Goal: Task Accomplishment & Management: Complete application form

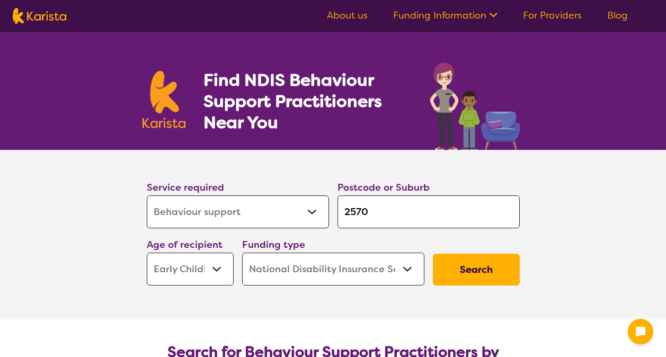
select select "Behaviour support"
select select "EC"
select select "NDIS"
select select "Behaviour support"
select select "EC"
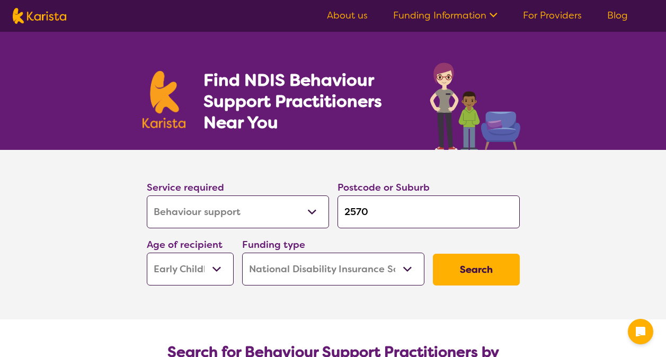
select select "NDIS"
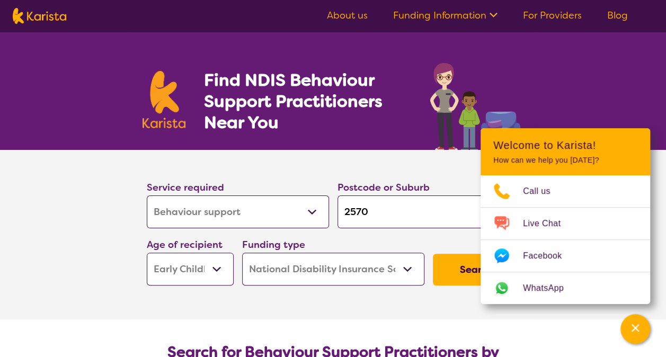
select select "[MEDICAL_DATA]"
click at [147, 195] on select "Allied Health Assistant Assessment ([MEDICAL_DATA] or [MEDICAL_DATA]) Behaviour…" at bounding box center [238, 211] width 182 height 33
select select "[MEDICAL_DATA]"
click at [375, 216] on input "2570" at bounding box center [428, 211] width 182 height 33
type input "257"
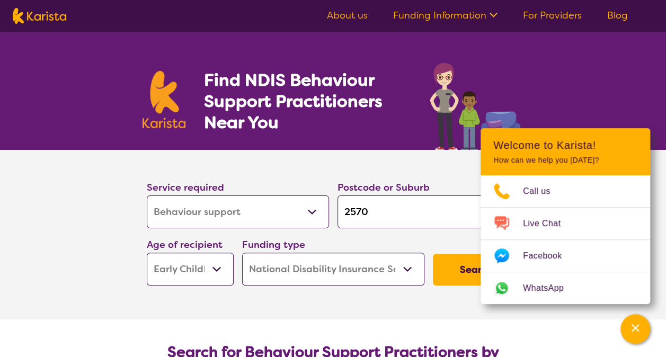
type input "257"
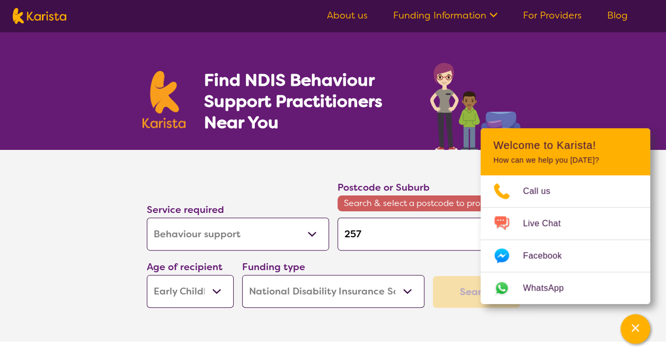
type input "25"
type input "2"
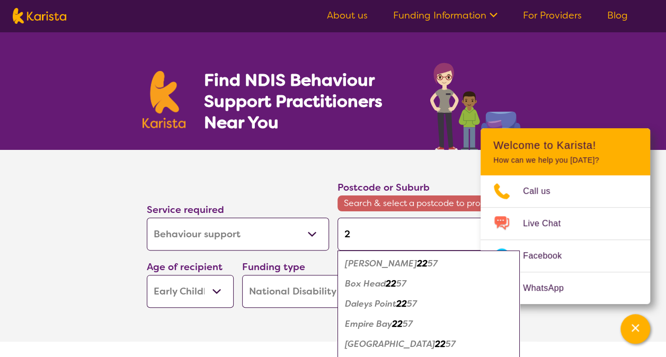
type input "27"
type input "276"
type input "2765"
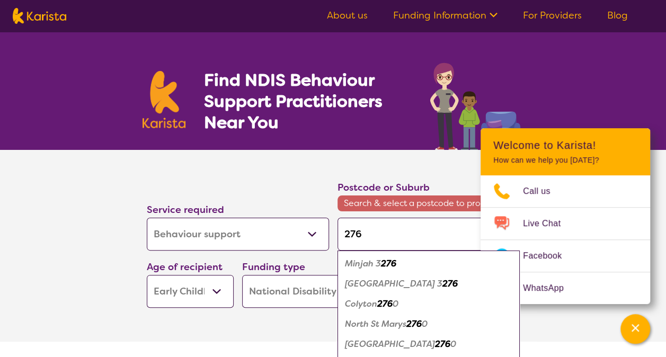
type input "2765"
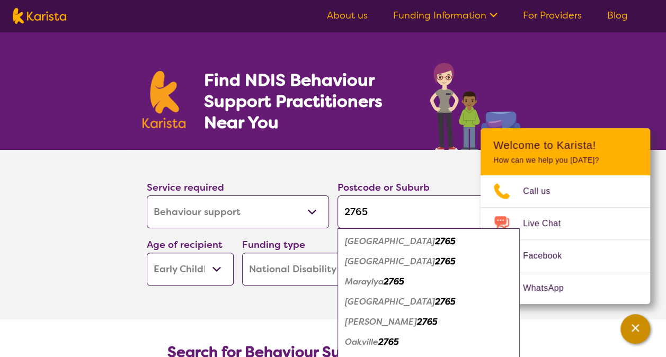
type input "2765"
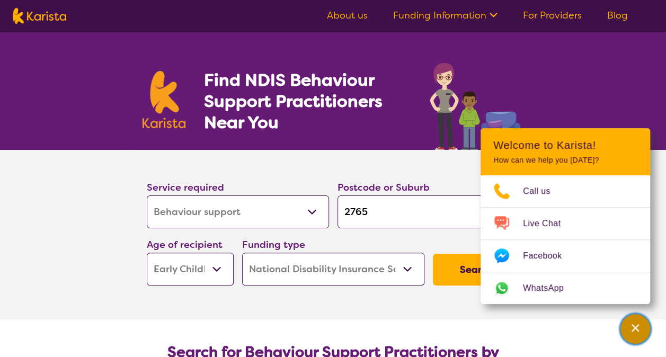
click at [644, 328] on div "Channel Menu" at bounding box center [634, 328] width 21 height 23
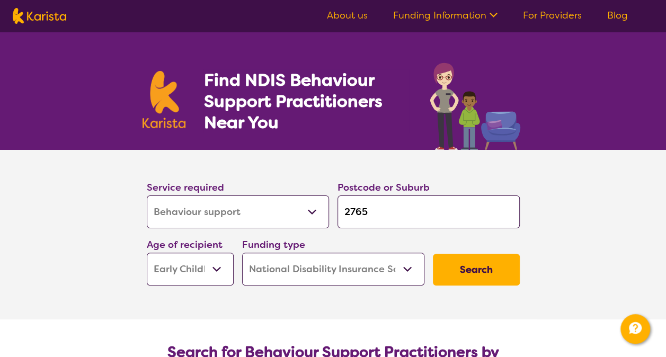
click at [402, 223] on input "2765" at bounding box center [428, 211] width 182 height 33
click at [214, 269] on select "Early Childhood - 0 to 9 Child - 10 to 11 Adolescent - 12 to 17 Adult - 18 to 6…" at bounding box center [190, 269] width 87 height 33
click at [465, 267] on button "Search" at bounding box center [476, 270] width 87 height 32
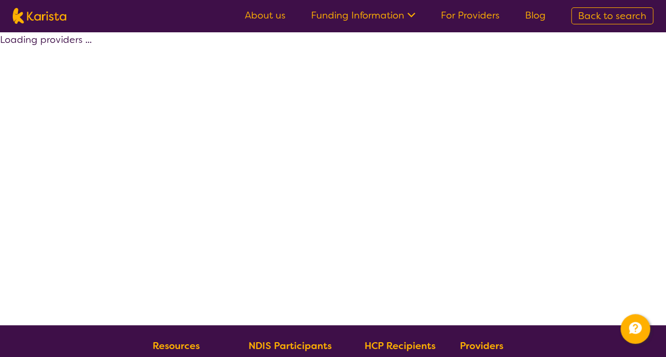
select select "by_score"
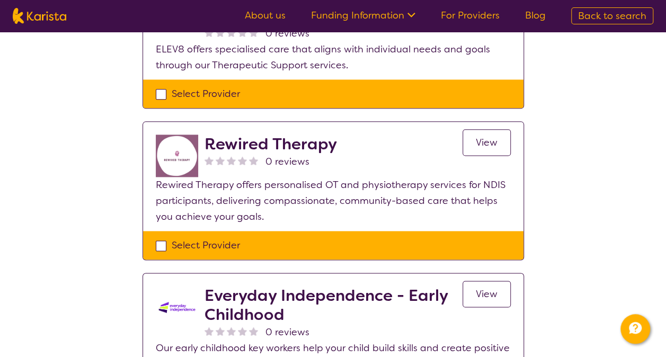
scroll to position [633, 0]
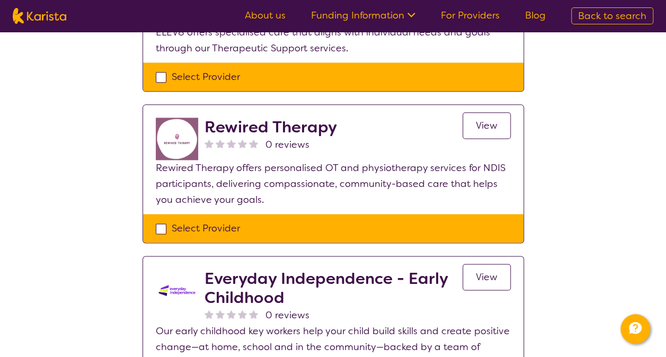
click at [234, 274] on h2 "Everyday Independence - Early Childhood" at bounding box center [333, 288] width 258 height 38
click at [479, 271] on span "View" at bounding box center [486, 277] width 22 height 13
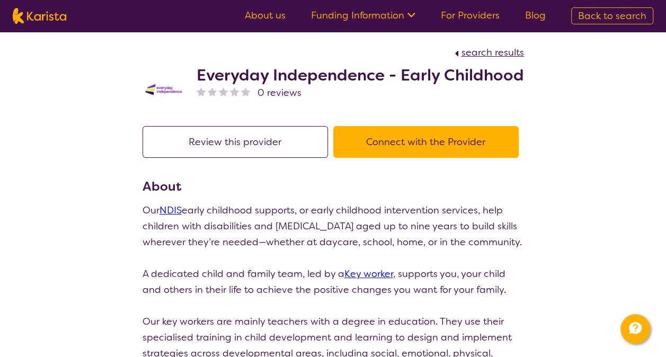
scroll to position [633, 0]
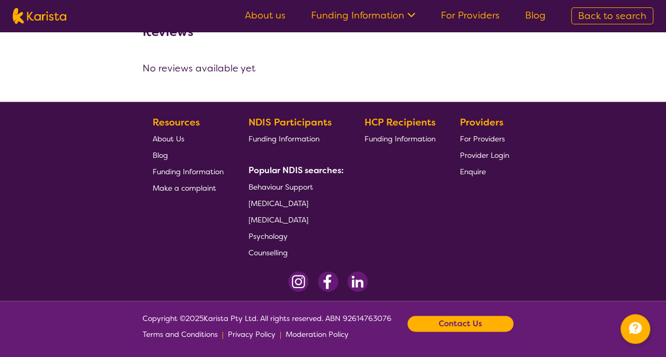
select select "by_score"
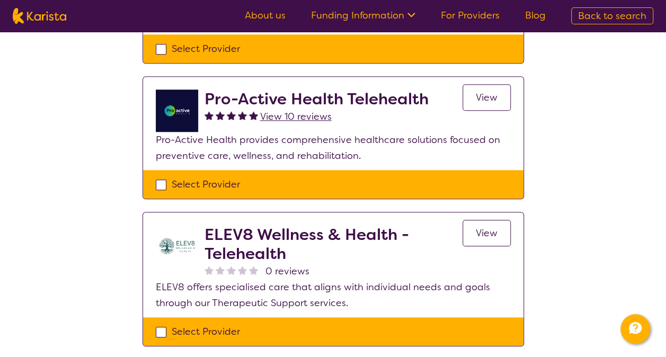
scroll to position [380, 0]
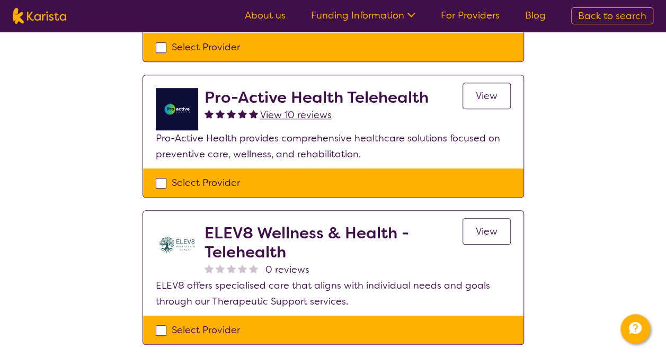
click at [487, 225] on span "View" at bounding box center [486, 231] width 22 height 13
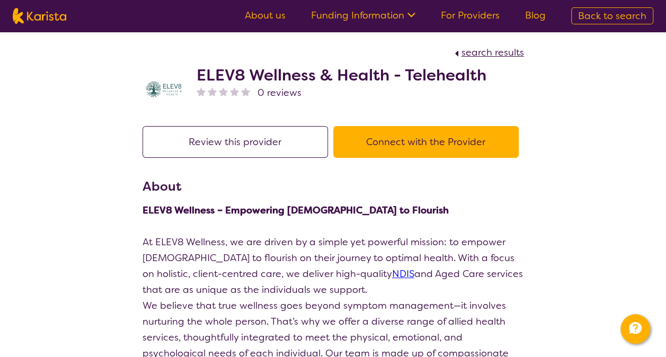
scroll to position [380, 0]
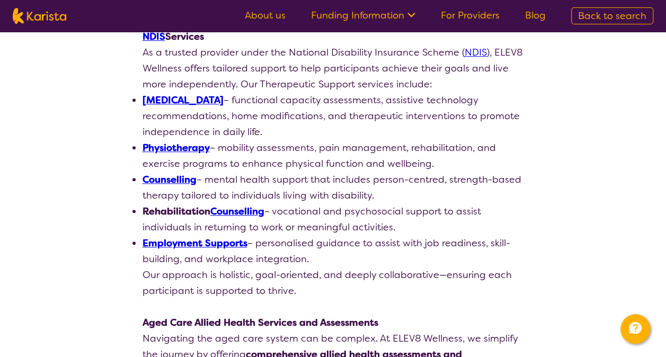
select select "by_score"
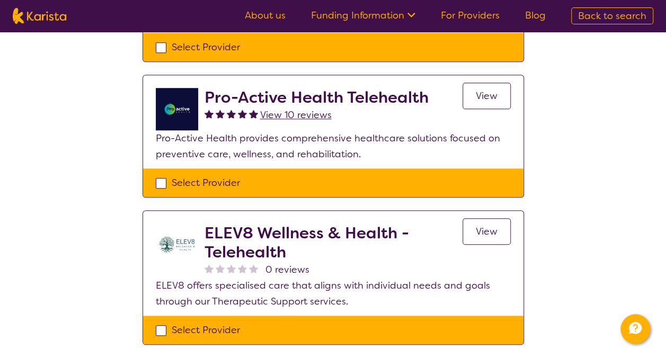
scroll to position [300, 0]
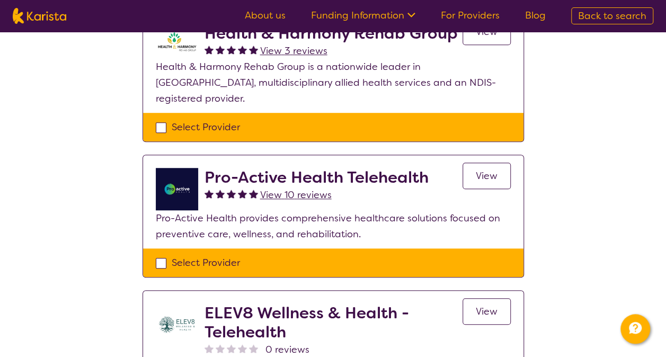
click at [488, 163] on link "View" at bounding box center [486, 176] width 48 height 26
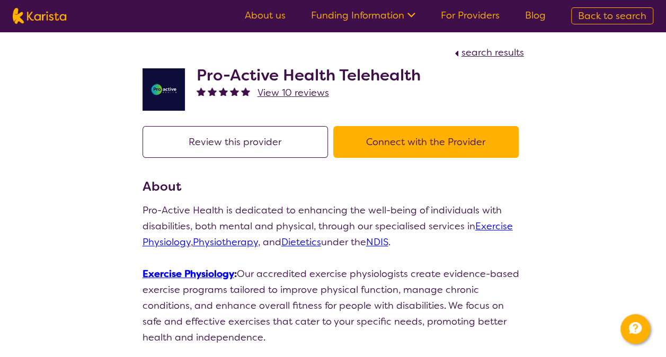
click at [434, 149] on button "Connect with the Provider" at bounding box center [425, 142] width 185 height 32
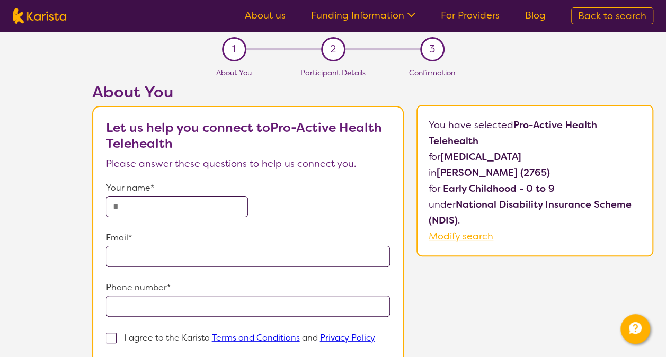
click at [156, 203] on input "text" at bounding box center [177, 206] width 142 height 21
type input "**********"
click at [112, 334] on span at bounding box center [111, 337] width 11 height 11
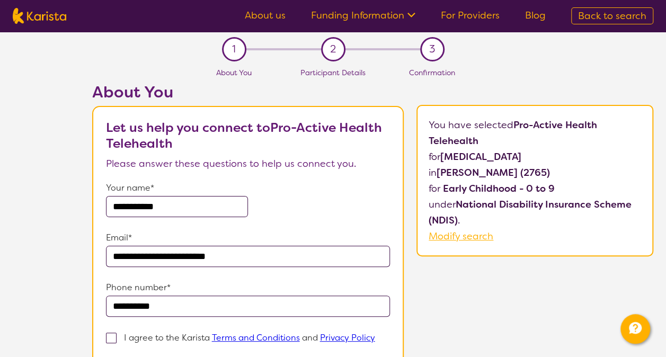
click at [375, 334] on input "I agree to the Karista Terms and Conditions and Privacy Policy" at bounding box center [378, 337] width 7 height 7
checkbox input "true"
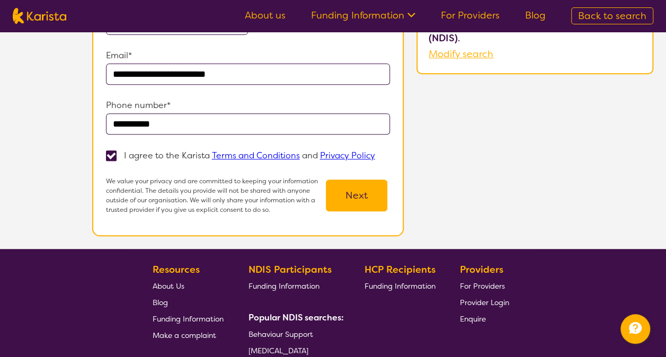
scroll to position [167, 0]
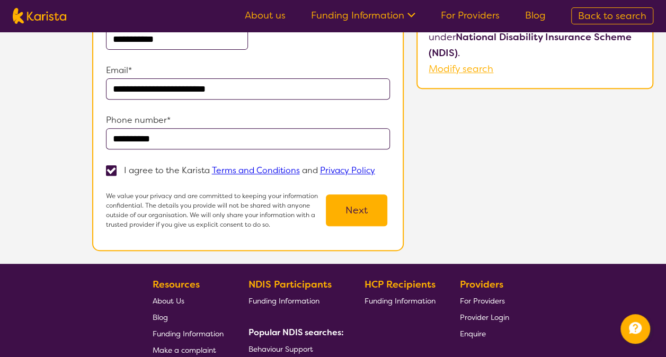
click at [378, 205] on button "Next" at bounding box center [356, 210] width 61 height 32
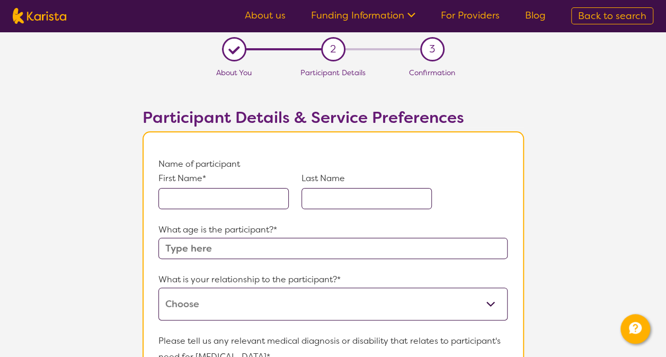
click at [247, 202] on input "text" at bounding box center [223, 198] width 130 height 21
type input "a"
type input "Amina"
click at [363, 204] on input "text" at bounding box center [366, 198] width 130 height 21
paste input "Hesari"
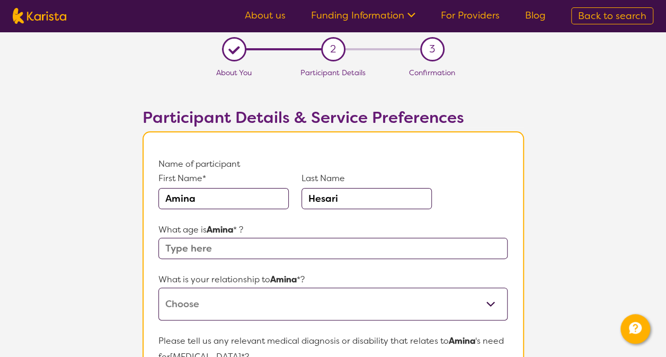
drag, startPoint x: 336, startPoint y: 201, endPoint x: 278, endPoint y: 253, distance: 77.6
type input "Hesari"
click at [278, 253] on input "text" at bounding box center [332, 248] width 348 height 21
type input "1"
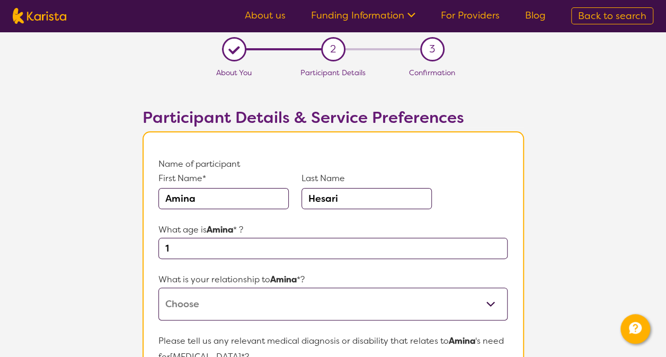
click at [262, 300] on select "This request is for myself I am their parent I am their child I am their spouse…" at bounding box center [332, 303] width 348 height 33
select select "I am their Support Coordinator"
click at [158, 287] on select "This request is for myself I am their parent I am their child I am their spouse…" at bounding box center [332, 303] width 348 height 33
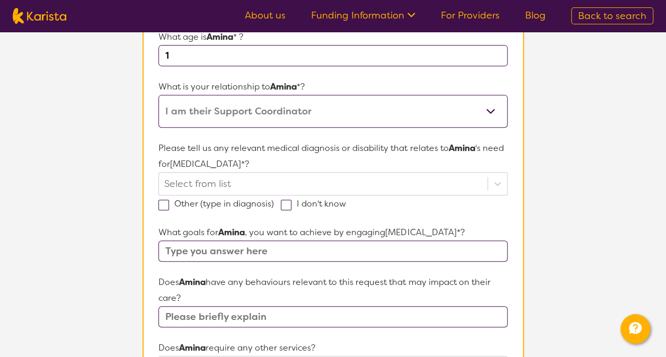
scroll to position [208, 0]
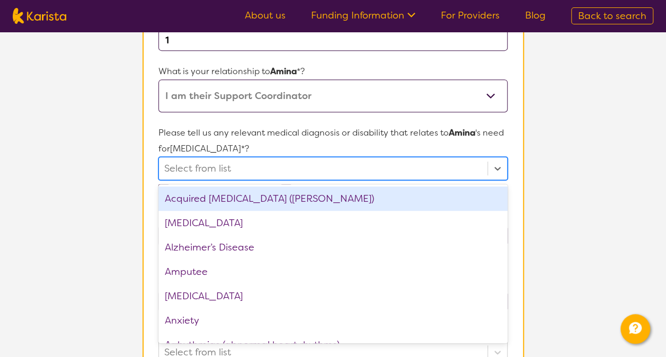
click at [477, 167] on div at bounding box center [322, 168] width 317 height 18
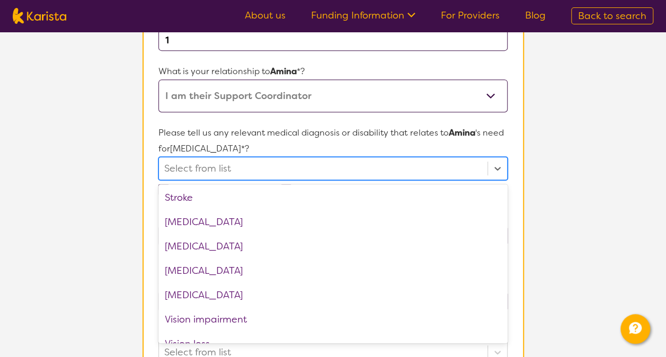
scroll to position [1672, 0]
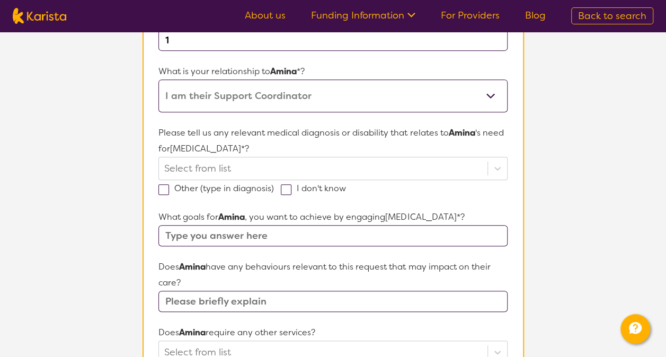
click at [594, 289] on section "L About You 2 Participant Details 3 Confirmation Participant Details & Service …" at bounding box center [333, 290] width 666 height 933
click at [296, 303] on input "text" at bounding box center [332, 301] width 348 height 21
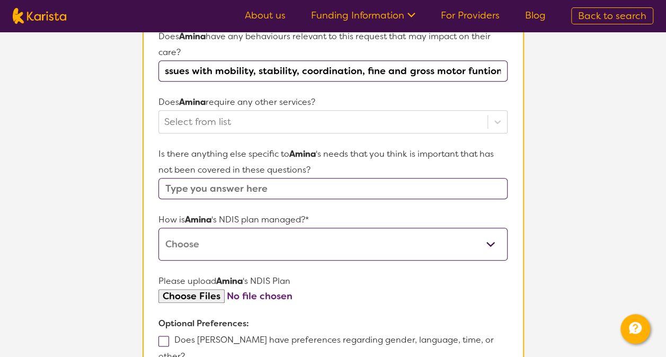
scroll to position [429, 0]
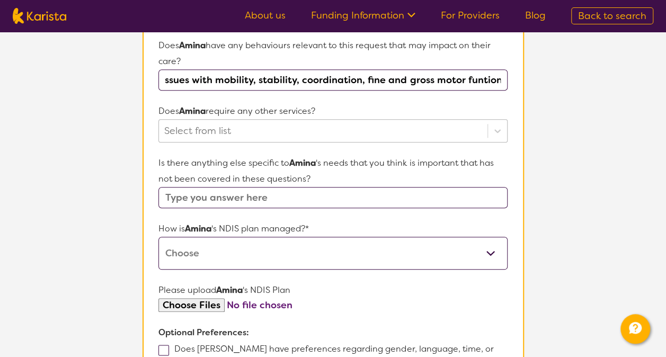
type input "Amina has physical limitations, issues with mobility, stability, coordination, …"
click at [284, 132] on div at bounding box center [322, 131] width 317 height 18
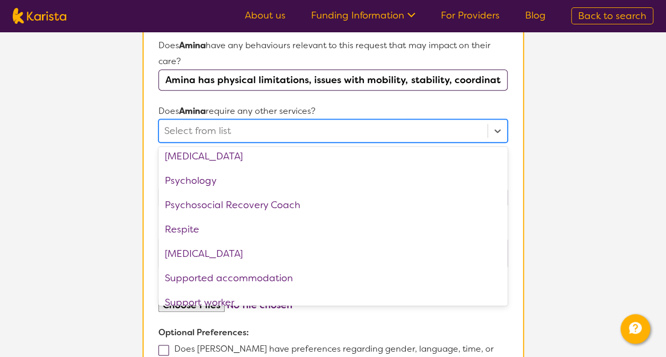
scroll to position [355, 0]
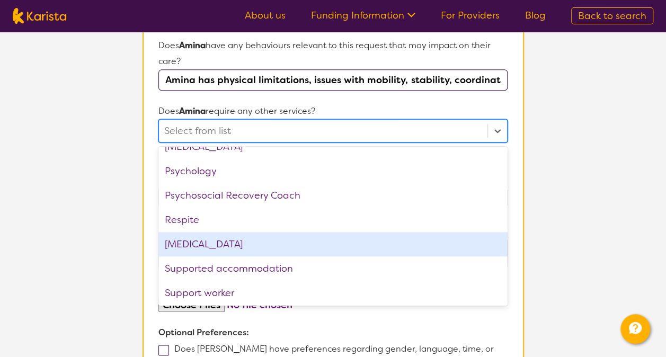
click at [324, 237] on div "[MEDICAL_DATA]" at bounding box center [332, 244] width 348 height 24
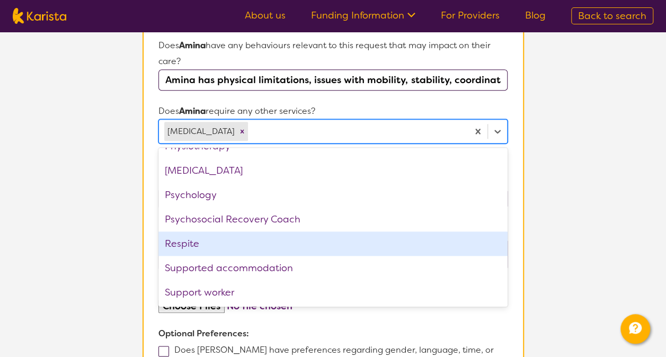
click at [626, 228] on section "L About You 2 Participant Details 3 Confirmation Participant Details & Service …" at bounding box center [333, 69] width 666 height 934
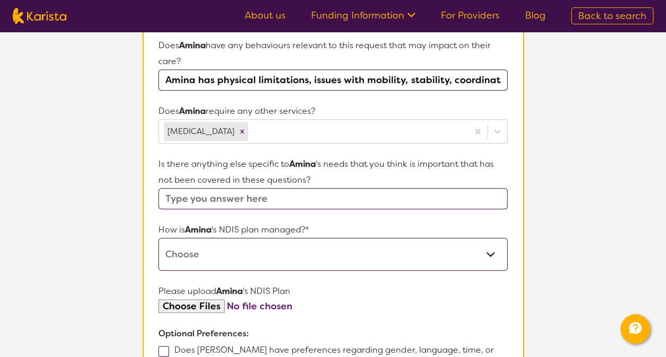
click at [274, 251] on select "Self-managed NDIS plan Managed by a registered plan management provider (not th…" at bounding box center [332, 254] width 348 height 33
select select "Plan Managed"
click at [158, 238] on select "Self-managed NDIS plan Managed by a registered plan management provider (not th…" at bounding box center [332, 254] width 348 height 33
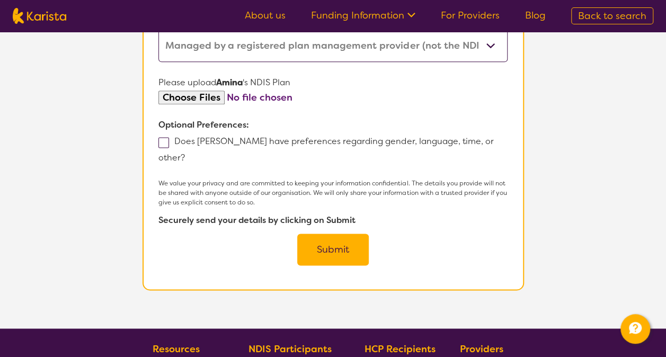
scroll to position [633, 0]
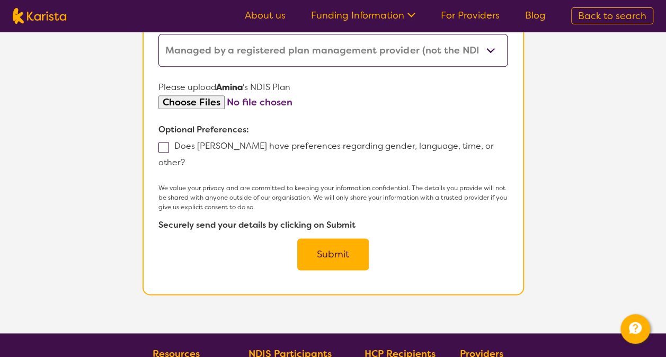
click at [329, 238] on button "Submit" at bounding box center [332, 254] width 71 height 32
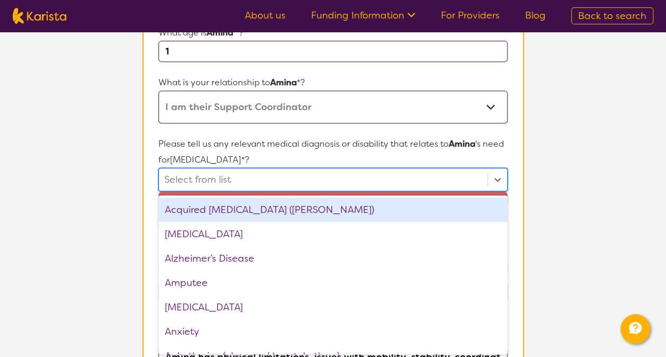
click at [273, 176] on div at bounding box center [322, 179] width 317 height 18
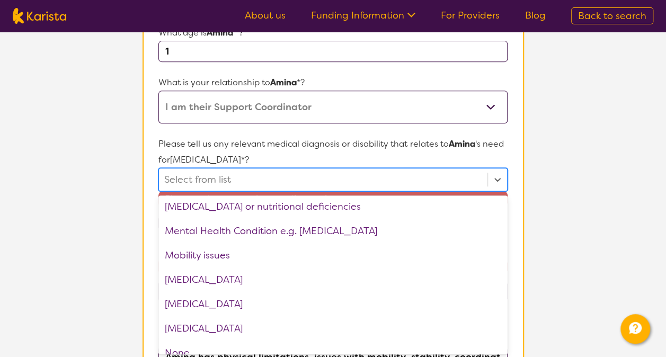
scroll to position [1045, 0]
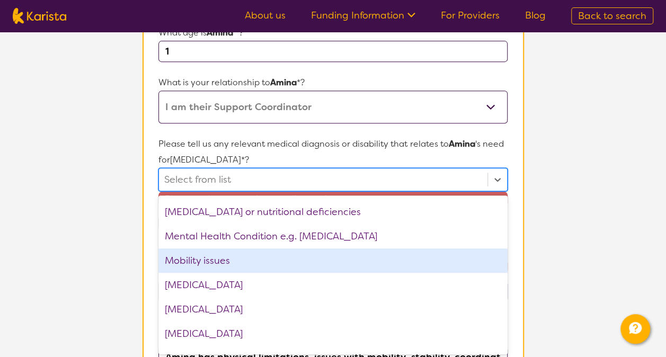
click at [274, 261] on div "Mobility issues" at bounding box center [332, 260] width 348 height 24
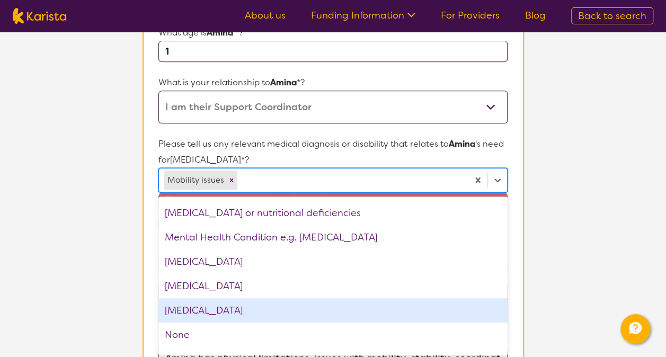
click at [410, 309] on div "[MEDICAL_DATA]" at bounding box center [332, 310] width 348 height 24
click at [664, 233] on section "L About You 2 Participant Details 3 Confirmation Participant Details & Service …" at bounding box center [333, 325] width 666 height 980
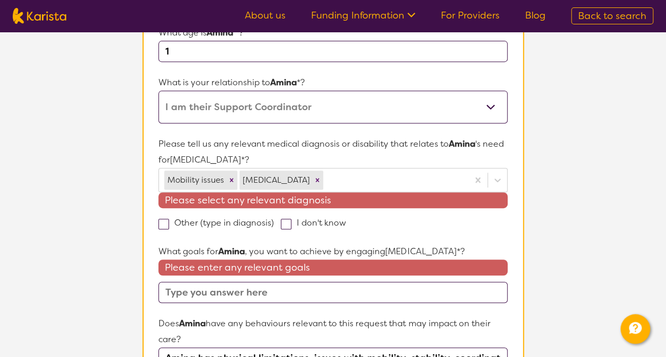
click at [341, 289] on input "text" at bounding box center [332, 292] width 348 height 21
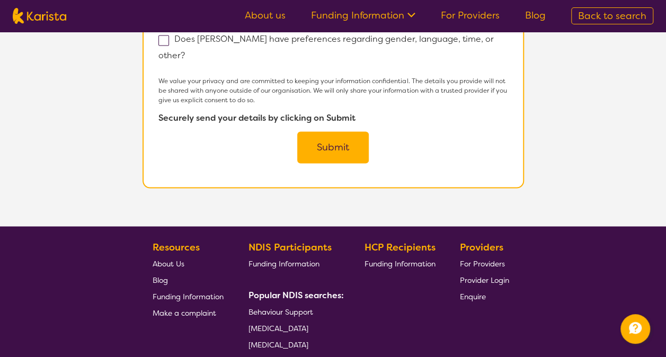
type input "To develop independence with mobility and communication"
click at [310, 133] on button "Submit" at bounding box center [332, 147] width 71 height 32
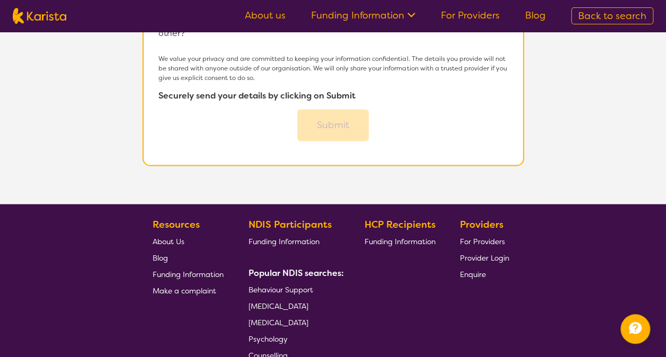
scroll to position [741, 0]
